Goal: Task Accomplishment & Management: Use online tool/utility

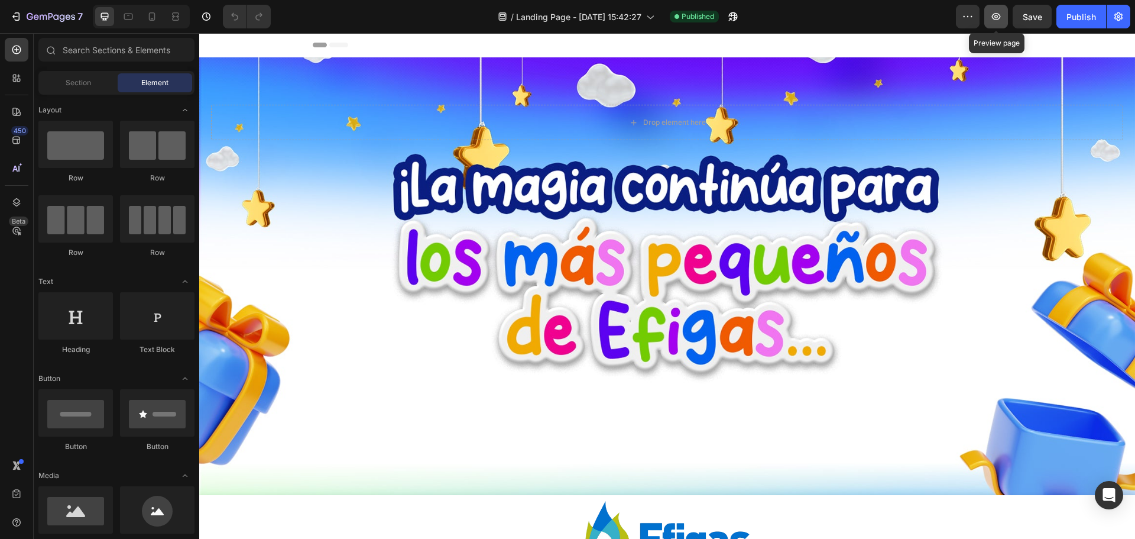
click at [1001, 11] on icon "button" at bounding box center [996, 17] width 12 height 12
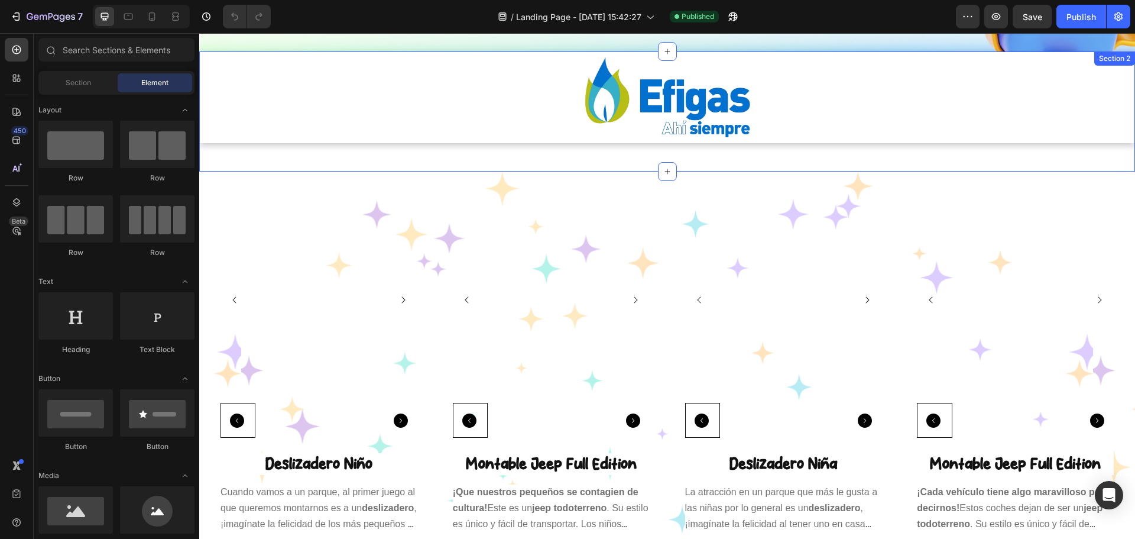
scroll to position [442, 0]
